Goal: Task Accomplishment & Management: Use online tool/utility

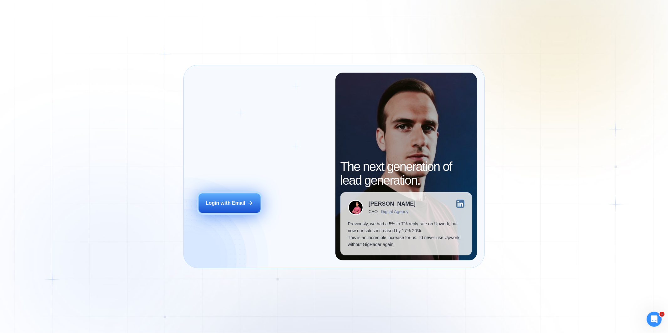
click at [224, 200] on button "Login with Email" at bounding box center [230, 203] width 62 height 19
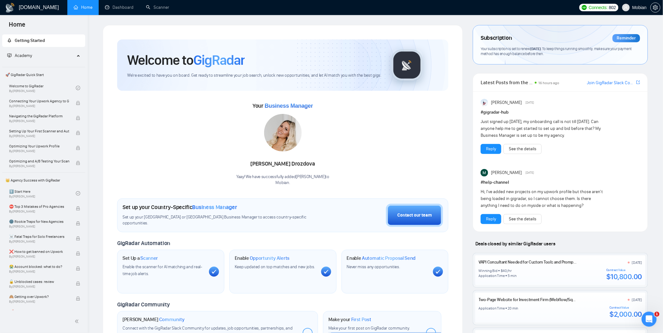
click at [370, 164] on div "Your Business Manager Svitlana Drozdova Yaay! We have successfully added Svitla…" at bounding box center [282, 143] width 331 height 85
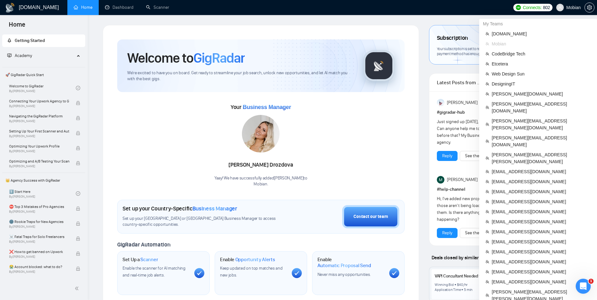
click at [578, 8] on span "Mobian" at bounding box center [573, 8] width 14 height 0
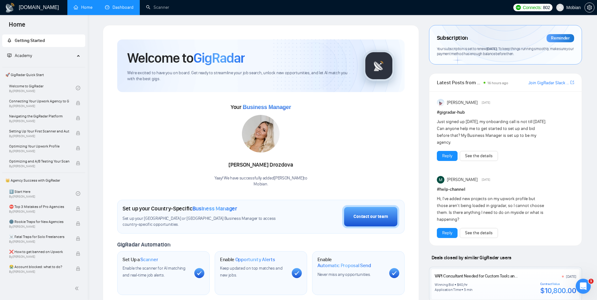
click at [118, 10] on link "Dashboard" at bounding box center [119, 7] width 29 height 5
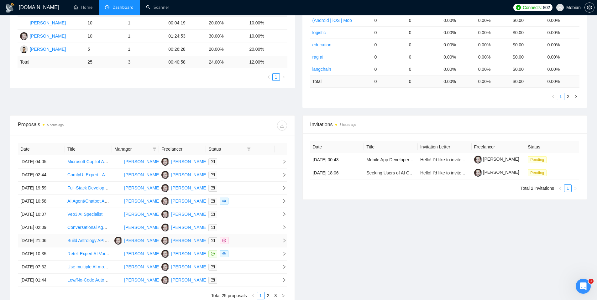
scroll to position [196, 0]
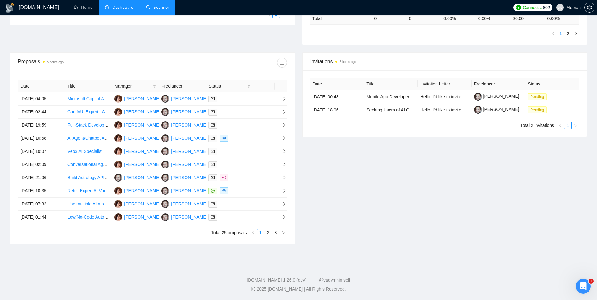
click at [157, 5] on link "Scanner" at bounding box center [157, 7] width 23 height 5
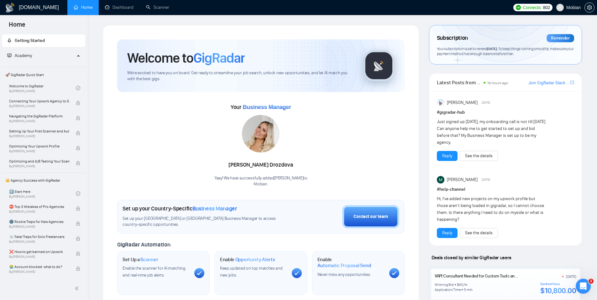
click at [569, 8] on span "Mobian" at bounding box center [573, 8] width 14 height 0
click at [571, 8] on span "Mobian" at bounding box center [573, 8] width 14 height 0
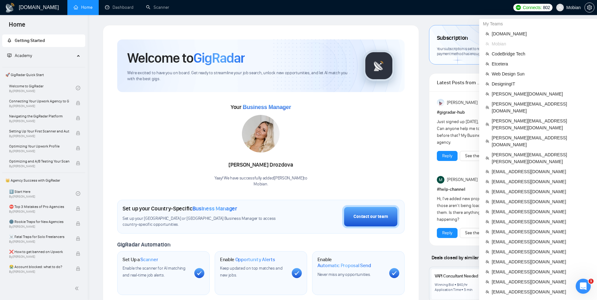
click at [574, 8] on span "Mobian" at bounding box center [573, 8] width 14 height 0
click at [514, 198] on span "[EMAIL_ADDRESS][DOMAIN_NAME]" at bounding box center [541, 201] width 99 height 7
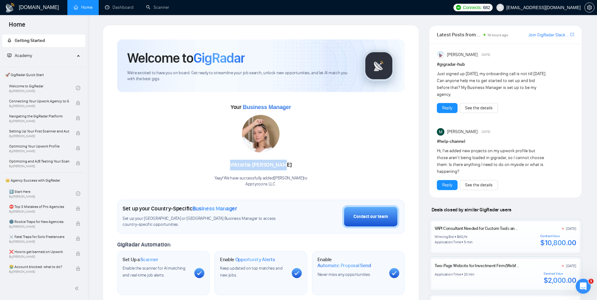
drag, startPoint x: 322, startPoint y: 165, endPoint x: 219, endPoint y: 160, distance: 102.9
click at [219, 160] on div "Your Business Manager [PERSON_NAME] Yaay! We have successfully added [PERSON_NA…" at bounding box center [260, 144] width 287 height 85
click at [120, 9] on link "Dashboard" at bounding box center [119, 7] width 29 height 5
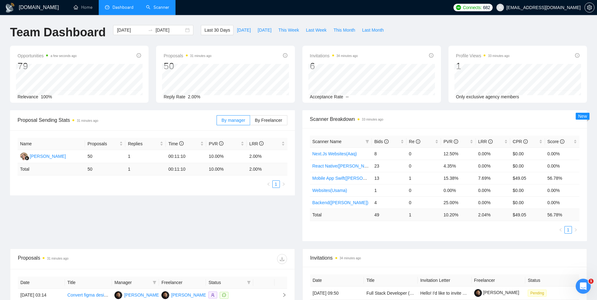
click at [163, 8] on link "Scanner" at bounding box center [157, 7] width 23 height 5
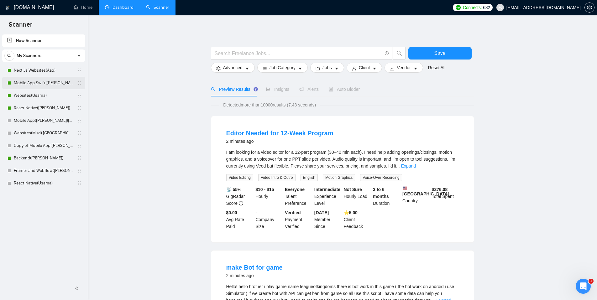
click at [53, 83] on link "Mobile App Swift([PERSON_NAME])" at bounding box center [44, 83] width 60 height 13
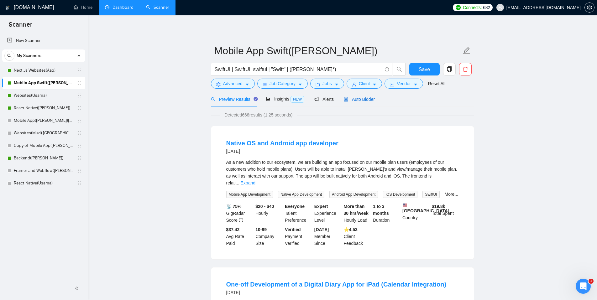
click at [365, 101] on span "Auto Bidder" at bounding box center [359, 99] width 31 height 5
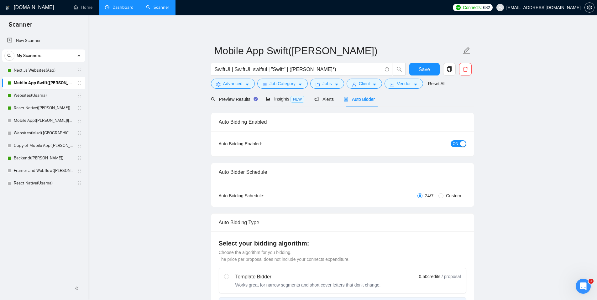
checkbox input "true"
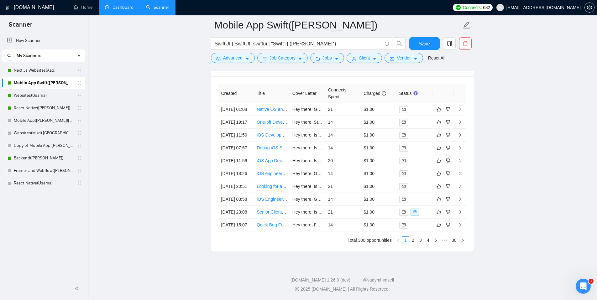
scroll to position [1691, 0]
click at [343, 112] on td "21" at bounding box center [343, 109] width 36 height 13
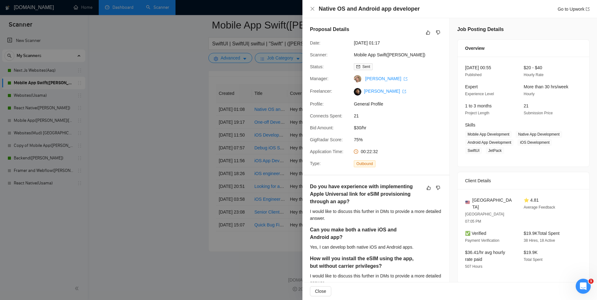
click at [192, 139] on div at bounding box center [298, 150] width 597 height 300
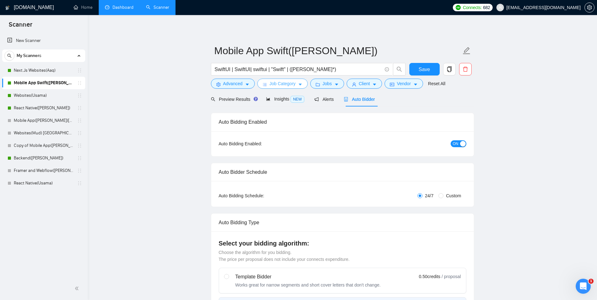
click at [299, 85] on button "Job Category" at bounding box center [282, 84] width 50 height 10
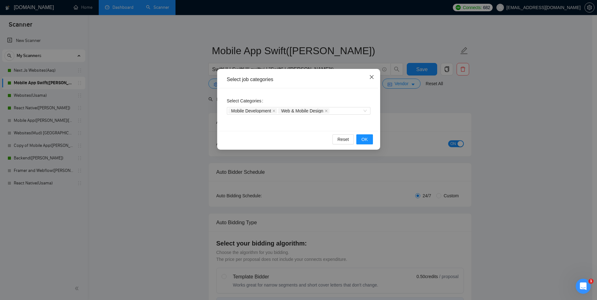
click at [373, 76] on icon "close" at bounding box center [371, 77] width 5 height 5
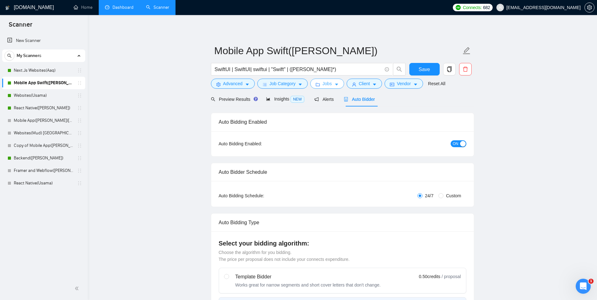
click at [332, 81] on span "Jobs" at bounding box center [326, 83] width 9 height 7
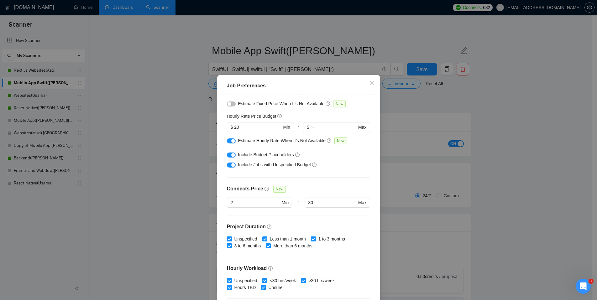
scroll to position [64, 0]
click at [369, 82] on icon "close" at bounding box center [371, 83] width 5 height 5
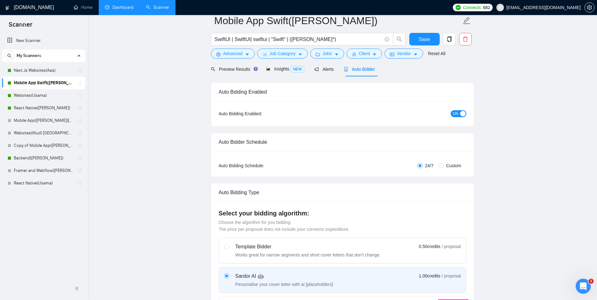
scroll to position [0, 0]
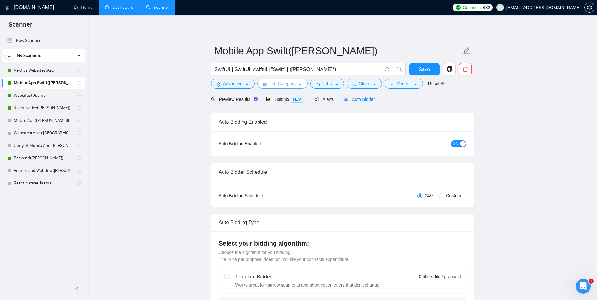
click at [302, 84] on icon "caret-down" at bounding box center [300, 85] width 3 height 2
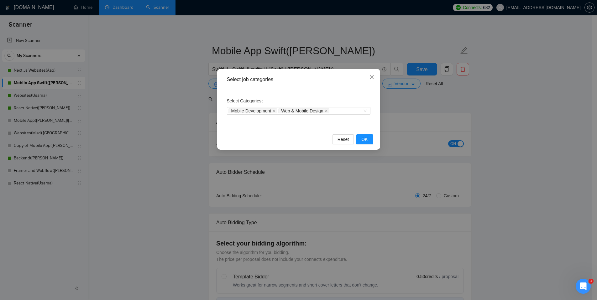
click at [373, 77] on icon "close" at bounding box center [371, 77] width 5 height 5
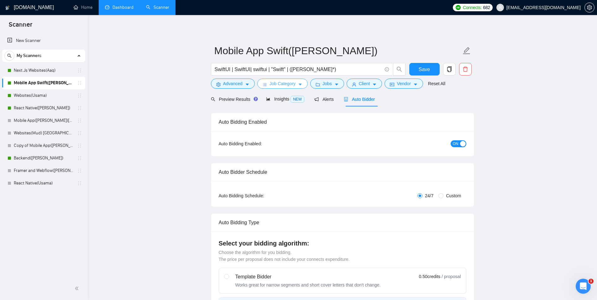
click at [306, 85] on button "Job Category" at bounding box center [282, 84] width 50 height 10
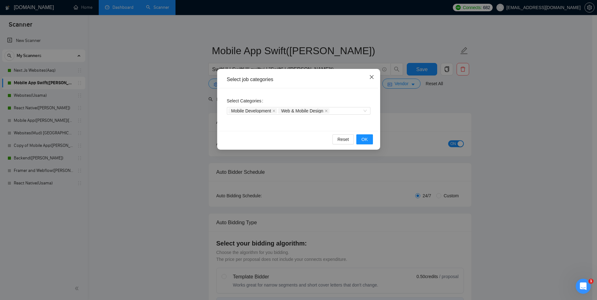
click at [374, 78] on icon "close" at bounding box center [371, 77] width 5 height 5
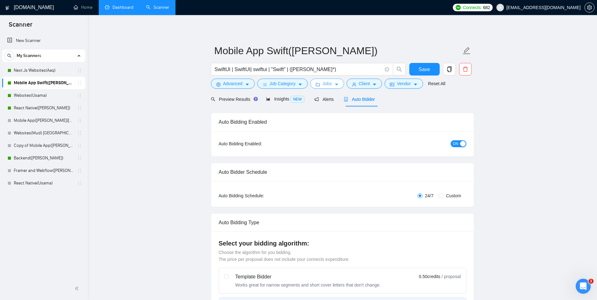
click at [340, 87] on button "Jobs" at bounding box center [327, 84] width 34 height 10
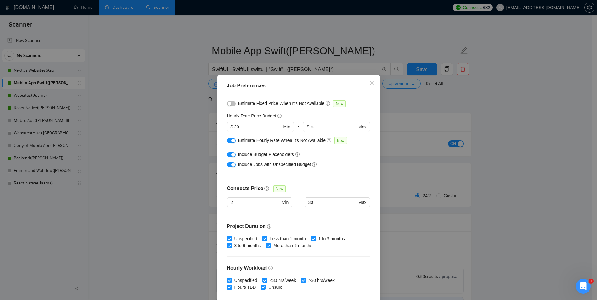
scroll to position [102, 0]
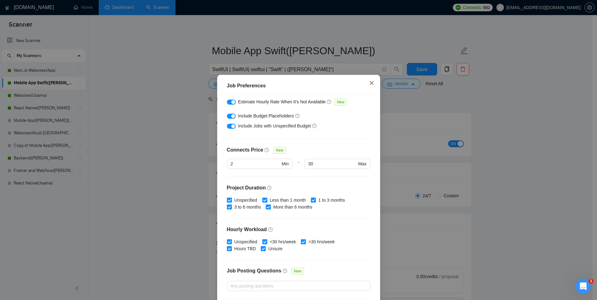
click at [369, 83] on icon "close" at bounding box center [371, 83] width 5 height 5
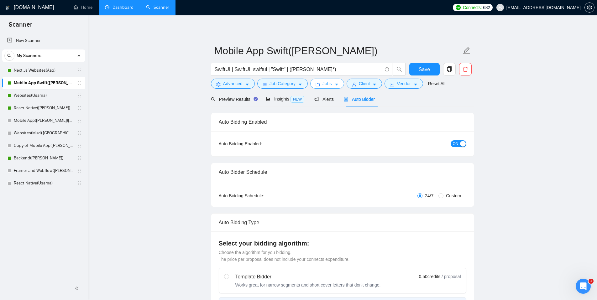
scroll to position [0, 0]
click at [241, 101] on span "Preview Results" at bounding box center [233, 99] width 45 height 5
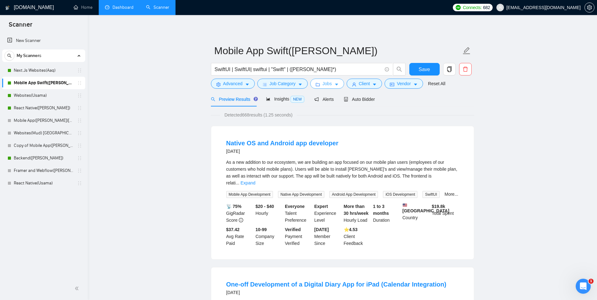
click at [336, 84] on icon "caret-down" at bounding box center [336, 84] width 4 height 4
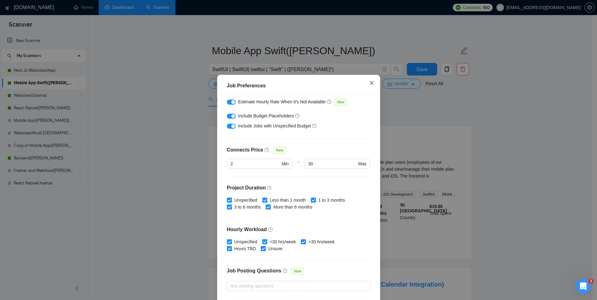
click at [369, 82] on icon "close" at bounding box center [371, 83] width 5 height 5
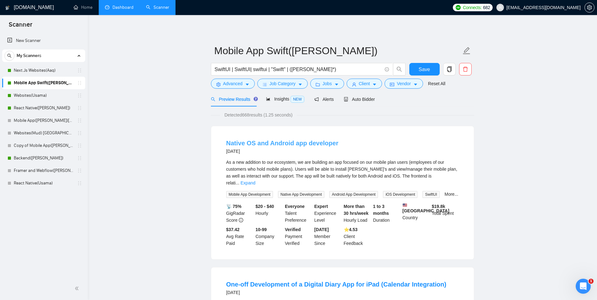
click at [284, 142] on link "Native OS and Android app developer" at bounding box center [282, 143] width 112 height 7
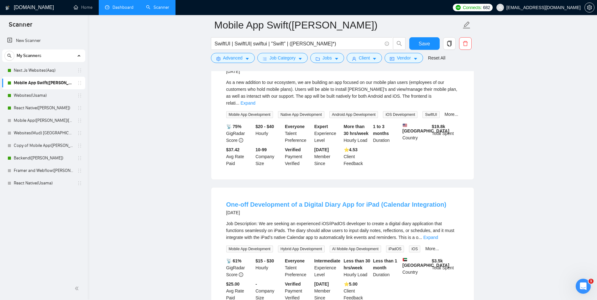
click at [254, 208] on link "One-off Development of a Digital Diary App for iPad (Calendar Integration)" at bounding box center [336, 204] width 220 height 7
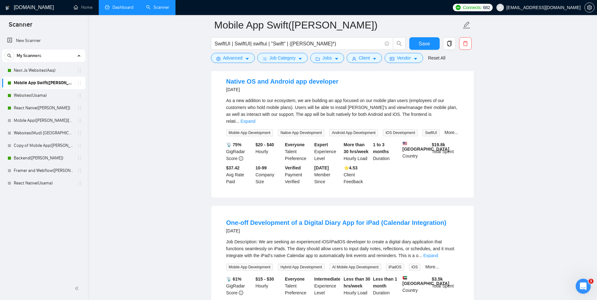
scroll to position [0, 0]
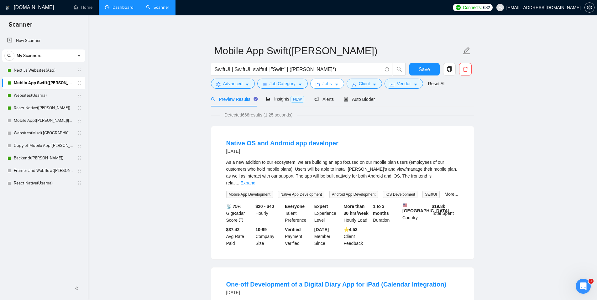
click at [338, 85] on icon "caret-down" at bounding box center [336, 84] width 4 height 4
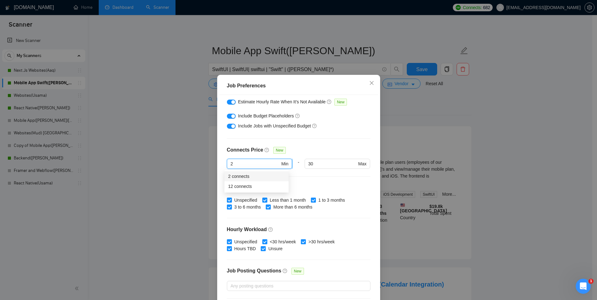
click at [235, 166] on input "2" at bounding box center [256, 163] width 50 height 7
click at [313, 151] on div "Connects Price New" at bounding box center [299, 152] width 144 height 13
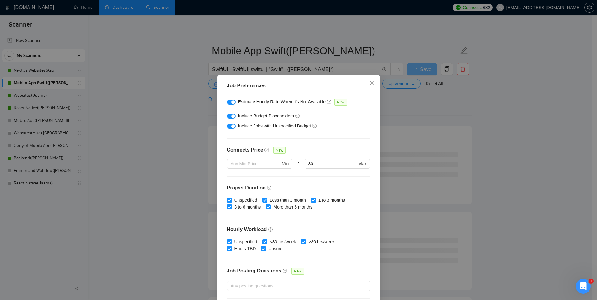
drag, startPoint x: 368, startPoint y: 82, endPoint x: 364, endPoint y: 93, distance: 11.4
click at [369, 82] on icon "close" at bounding box center [371, 83] width 4 height 4
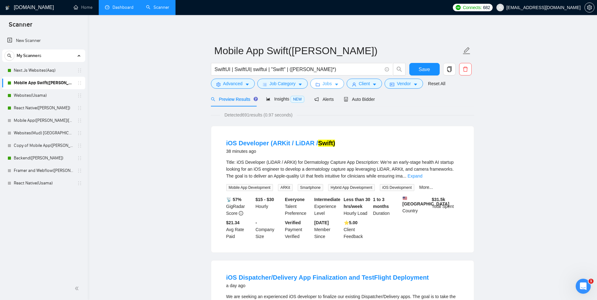
click at [334, 85] on button "Jobs" at bounding box center [327, 84] width 34 height 10
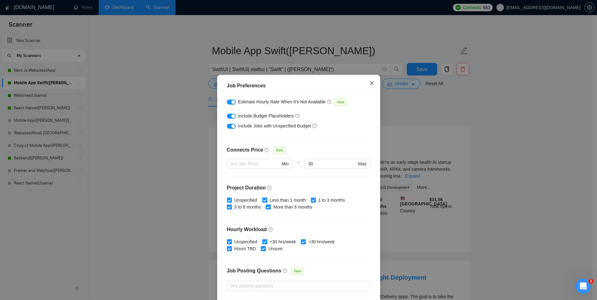
click at [369, 85] on icon "close" at bounding box center [371, 83] width 5 height 5
